Goal: Task Accomplishment & Management: Complete application form

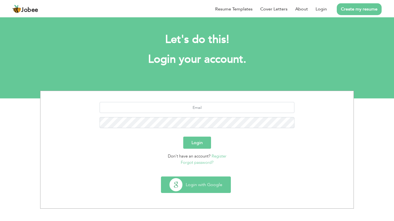
click at [181, 185] on button "Login with Google" at bounding box center [195, 185] width 69 height 16
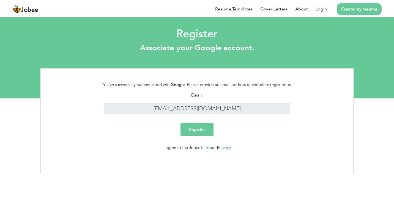
click at [202, 135] on input "Register" at bounding box center [196, 129] width 33 height 13
